Goal: Check status: Check status

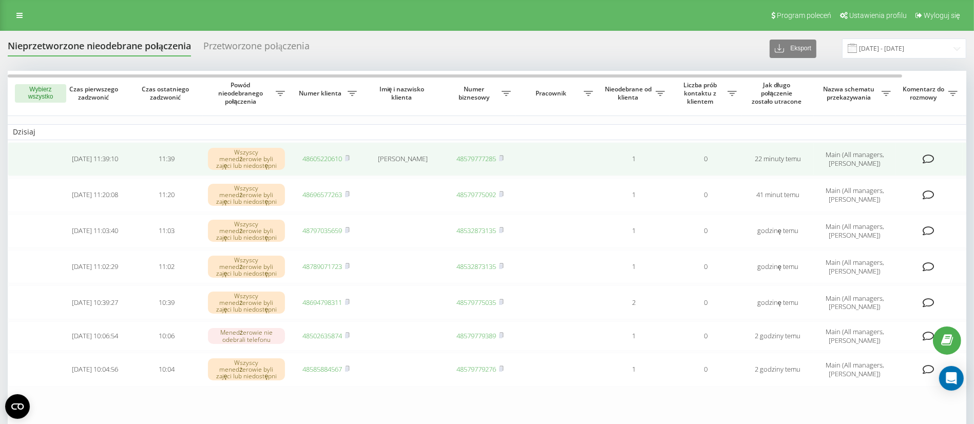
click at [327, 156] on link "48605220610" at bounding box center [323, 158] width 40 height 9
